Goal: Find specific fact: Find specific fact

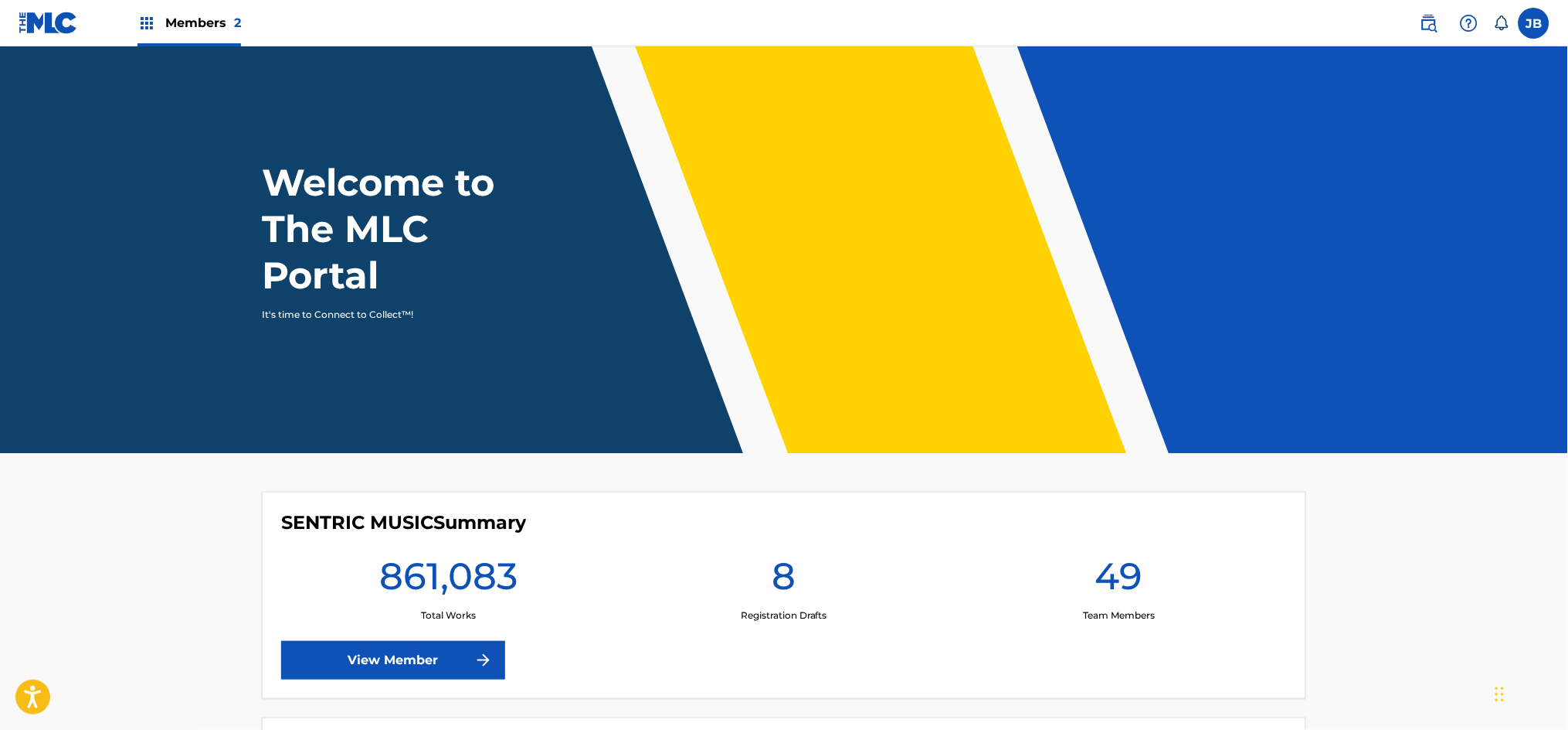
click at [1436, 20] on img at bounding box center [1429, 22] width 19 height 19
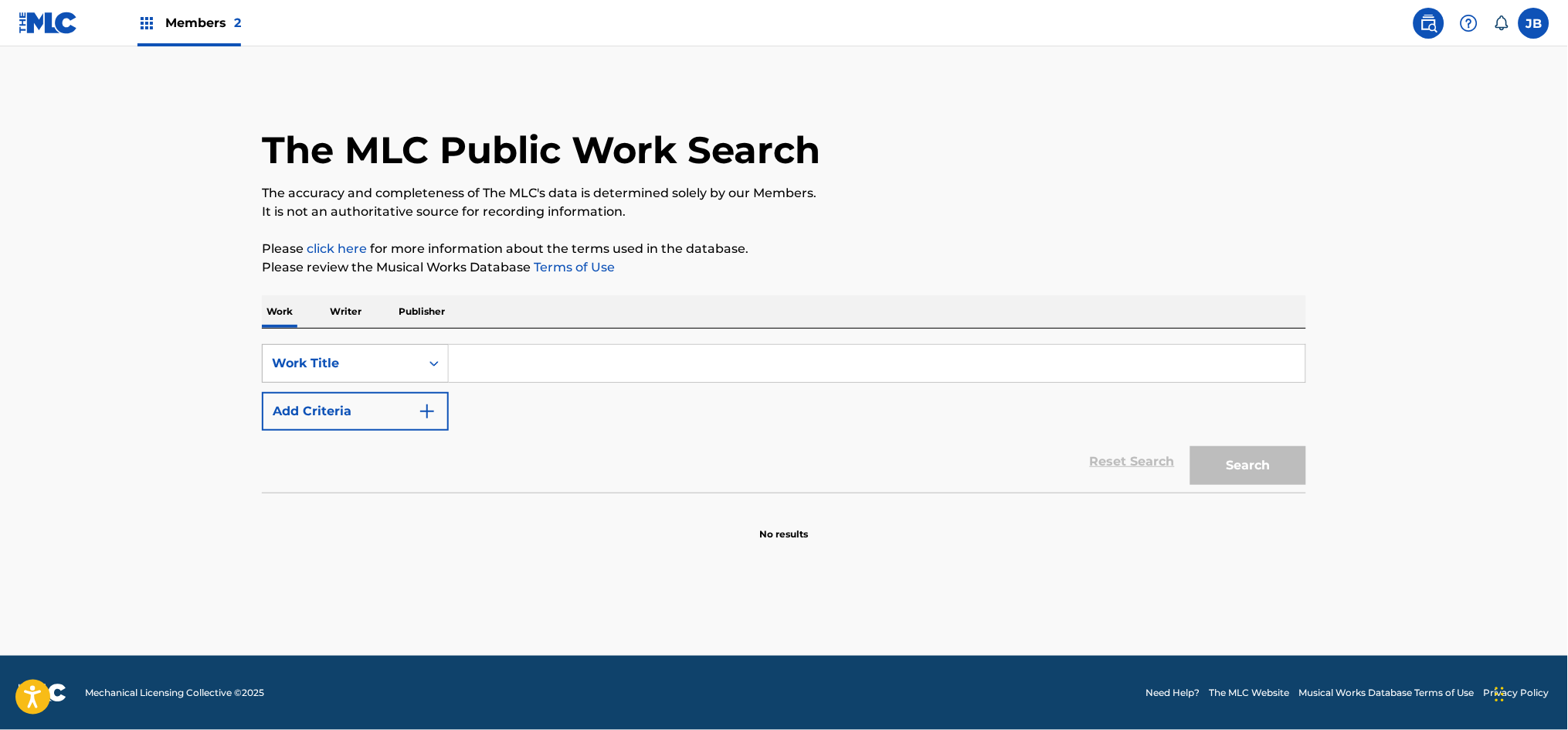
click at [413, 363] on div "Work Title" at bounding box center [341, 364] width 157 height 29
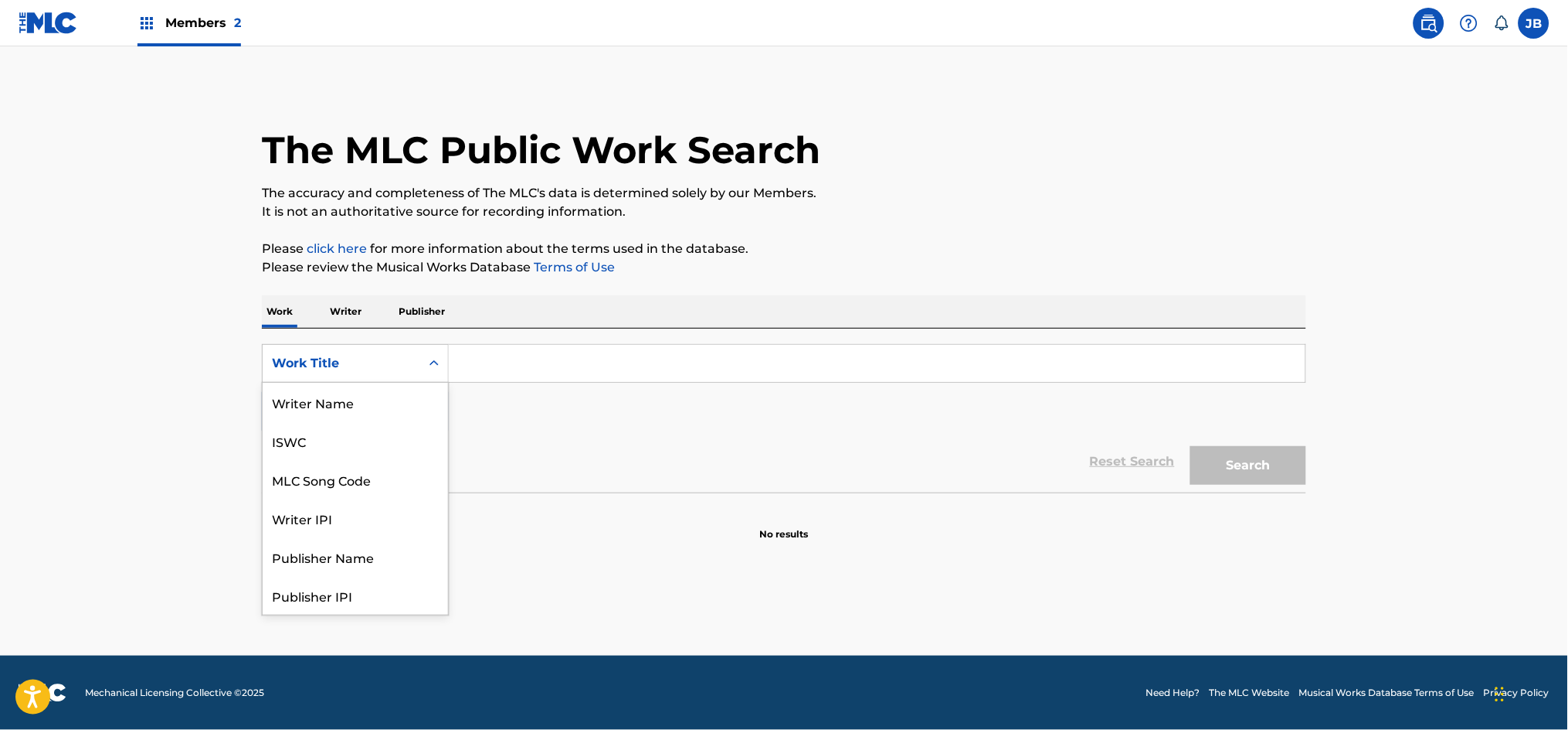
scroll to position [77, 0]
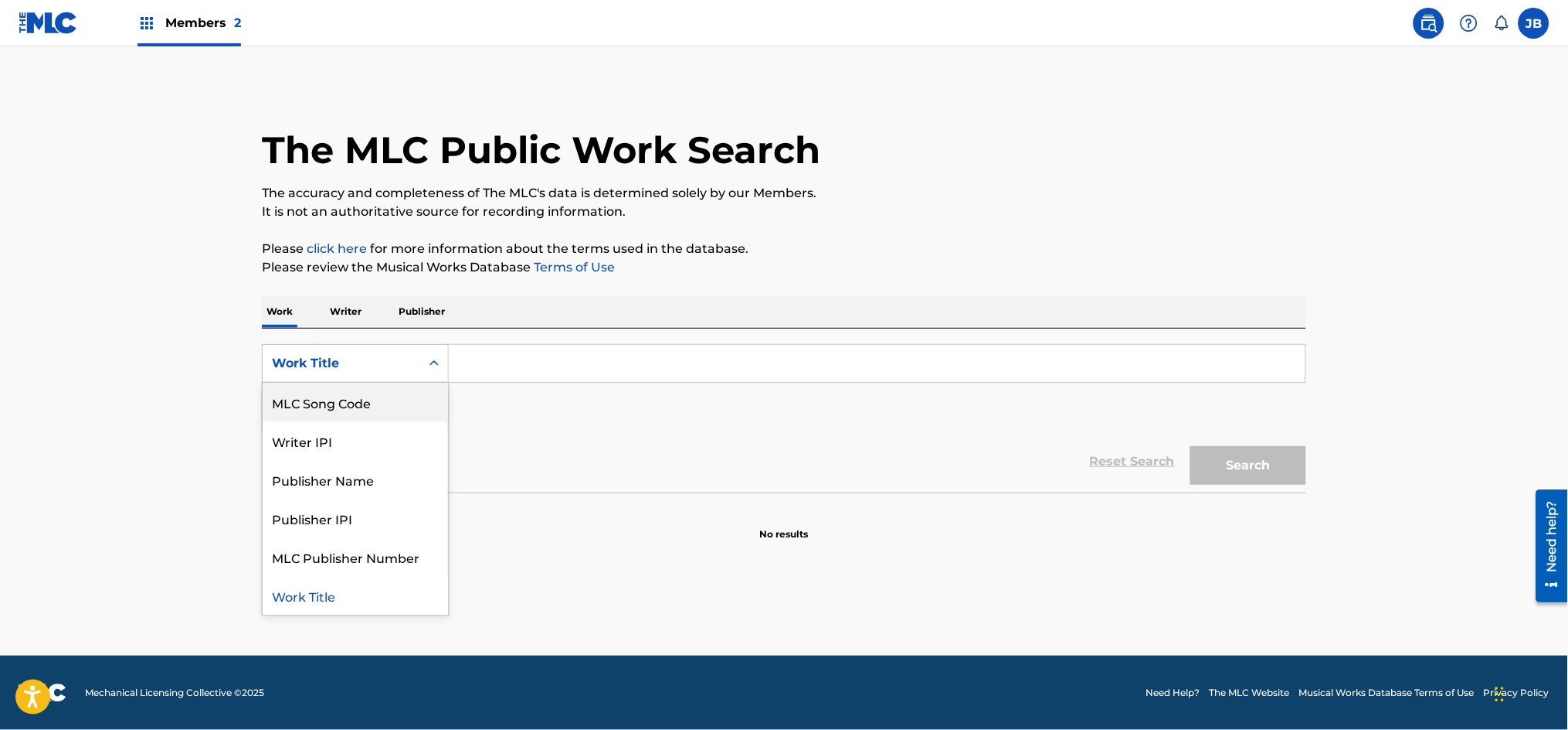
click at [364, 400] on div "MLC Song Code" at bounding box center [356, 402] width 186 height 39
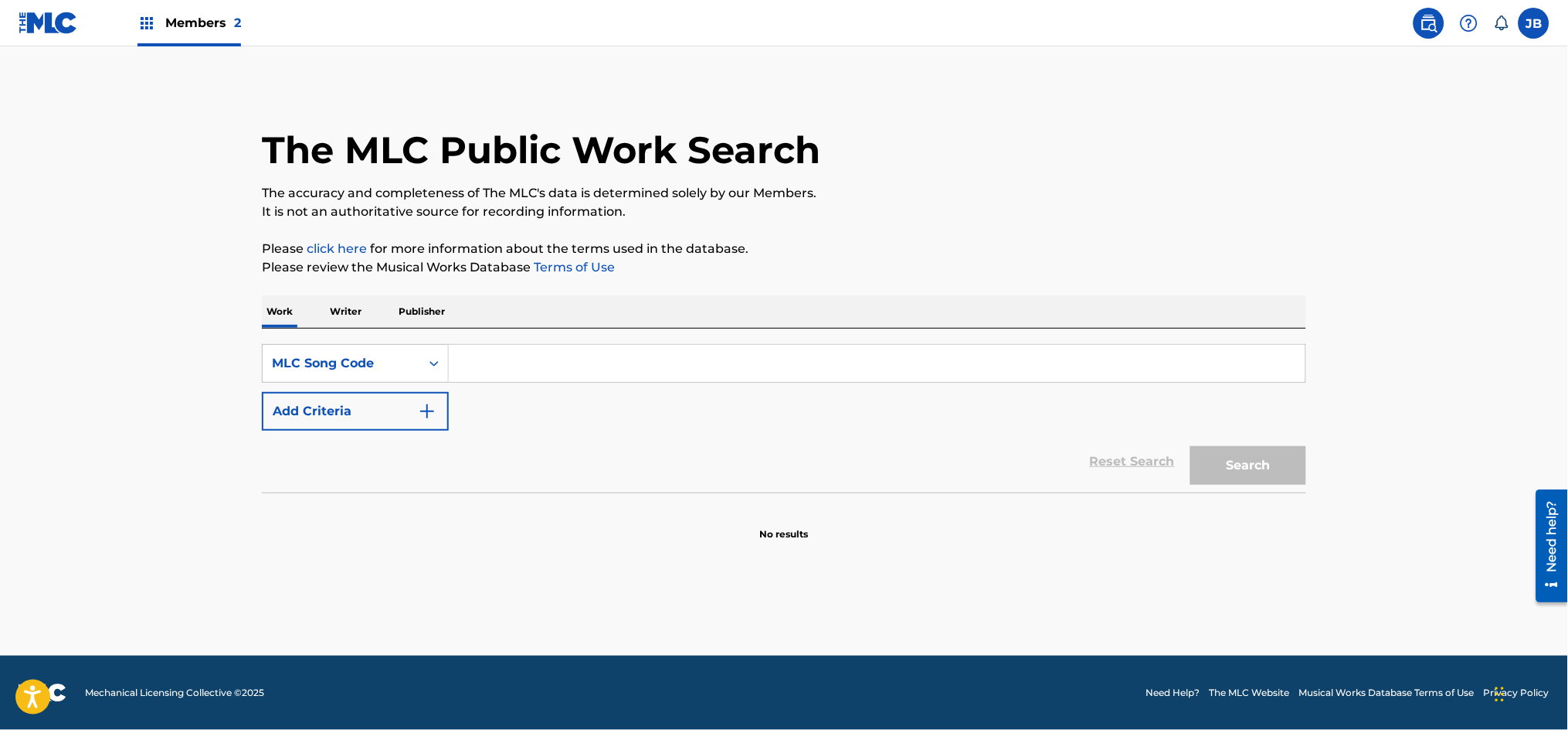
click at [541, 346] on input "Search Form" at bounding box center [876, 364] width 857 height 37
paste input "1C080A"
type input "1C080A"
click at [1191, 446] on button "Search" at bounding box center [1249, 465] width 116 height 39
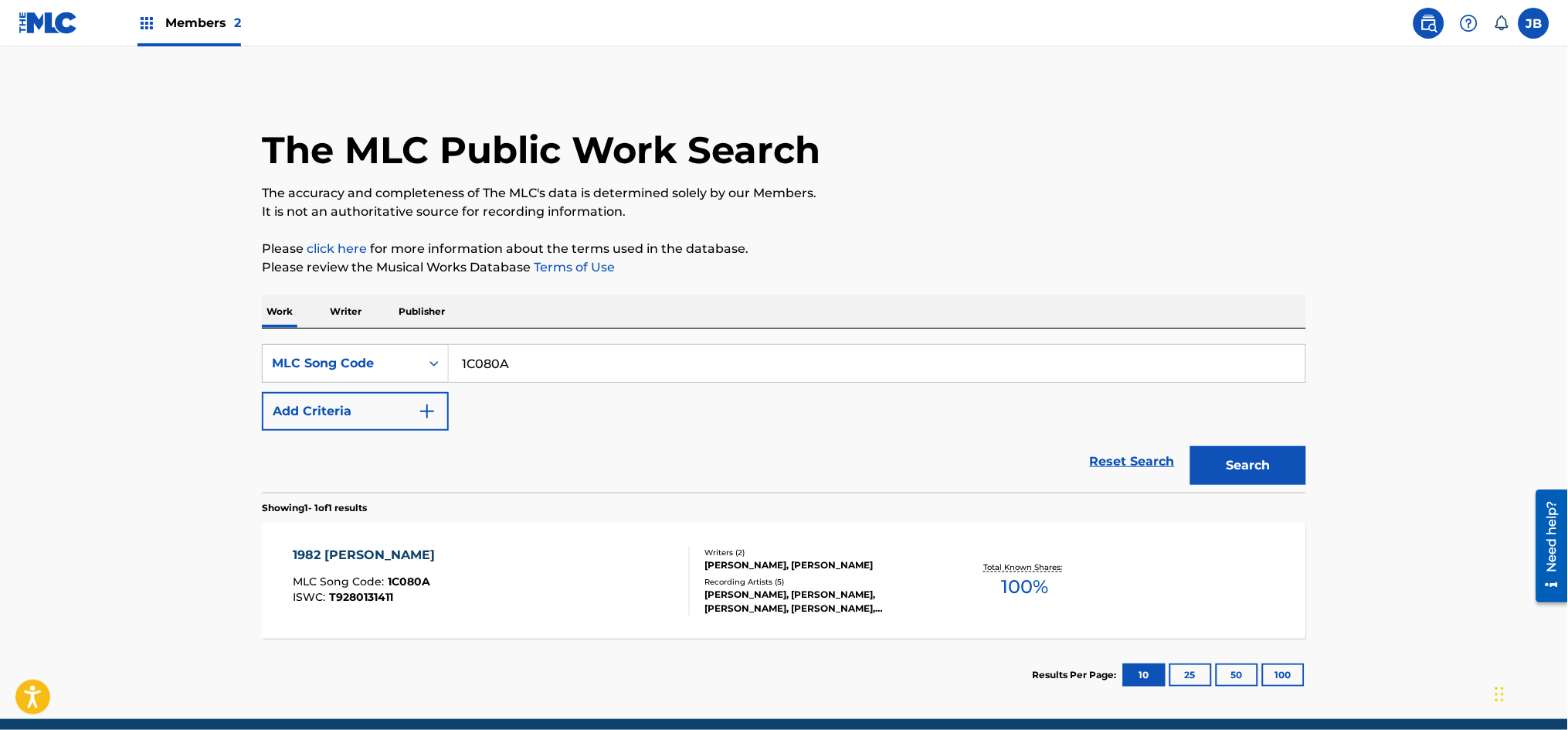
click at [508, 565] on div "1982 [PERSON_NAME] MLC Song Code : 1C080A ISWC : T9280131411" at bounding box center [492, 580] width 398 height 69
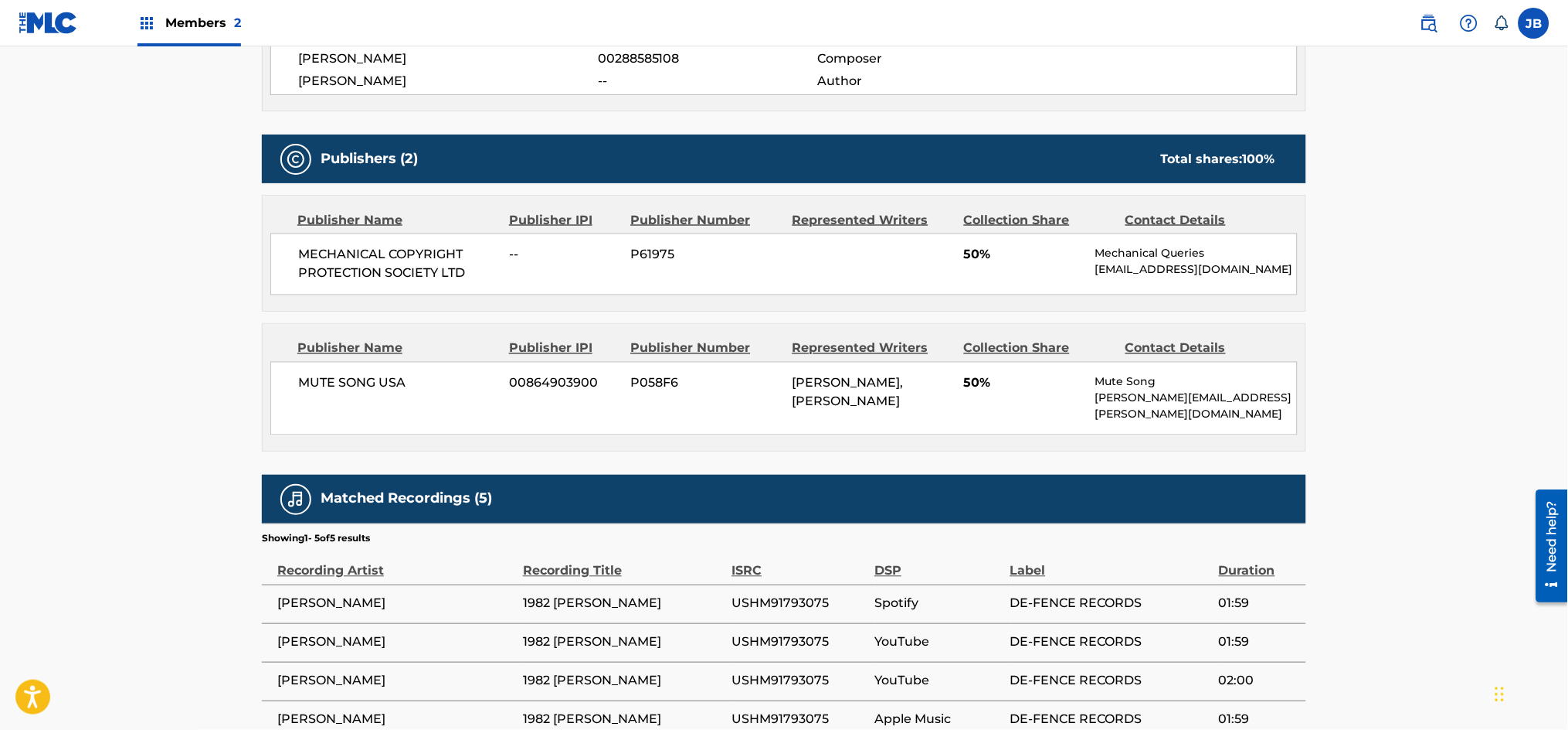
scroll to position [600, 0]
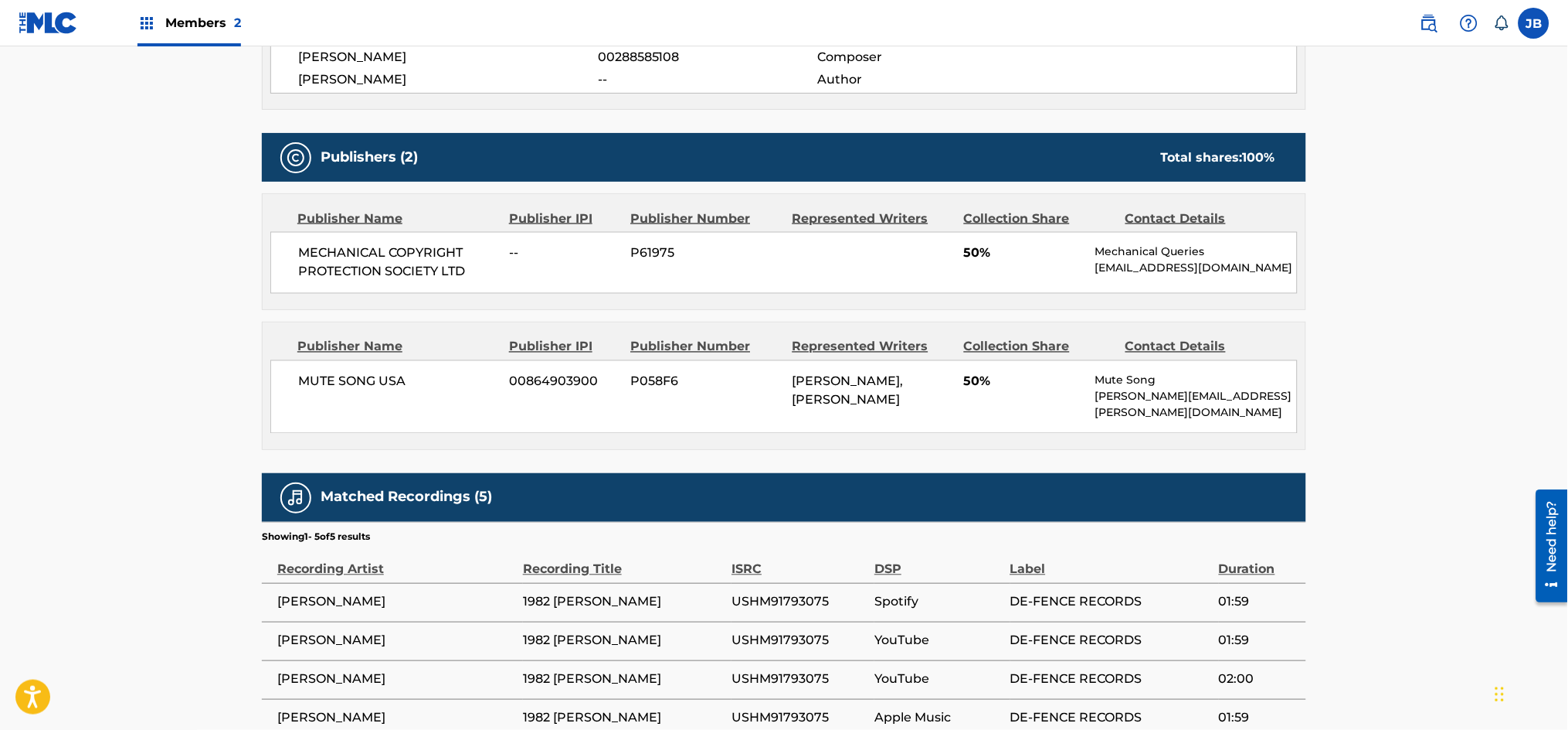
click at [724, 391] on span "P058F6" at bounding box center [705, 381] width 149 height 19
